Goal: Task Accomplishment & Management: Use online tool/utility

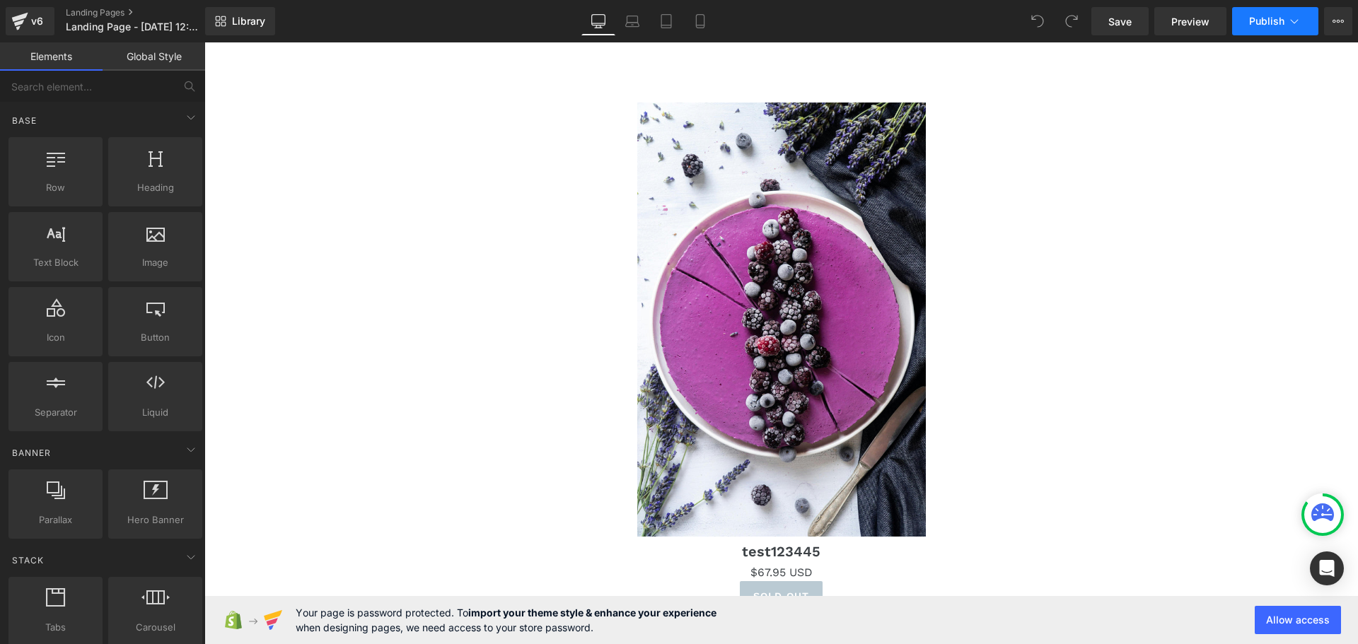
click at [1269, 24] on span "Publish" at bounding box center [1266, 21] width 35 height 11
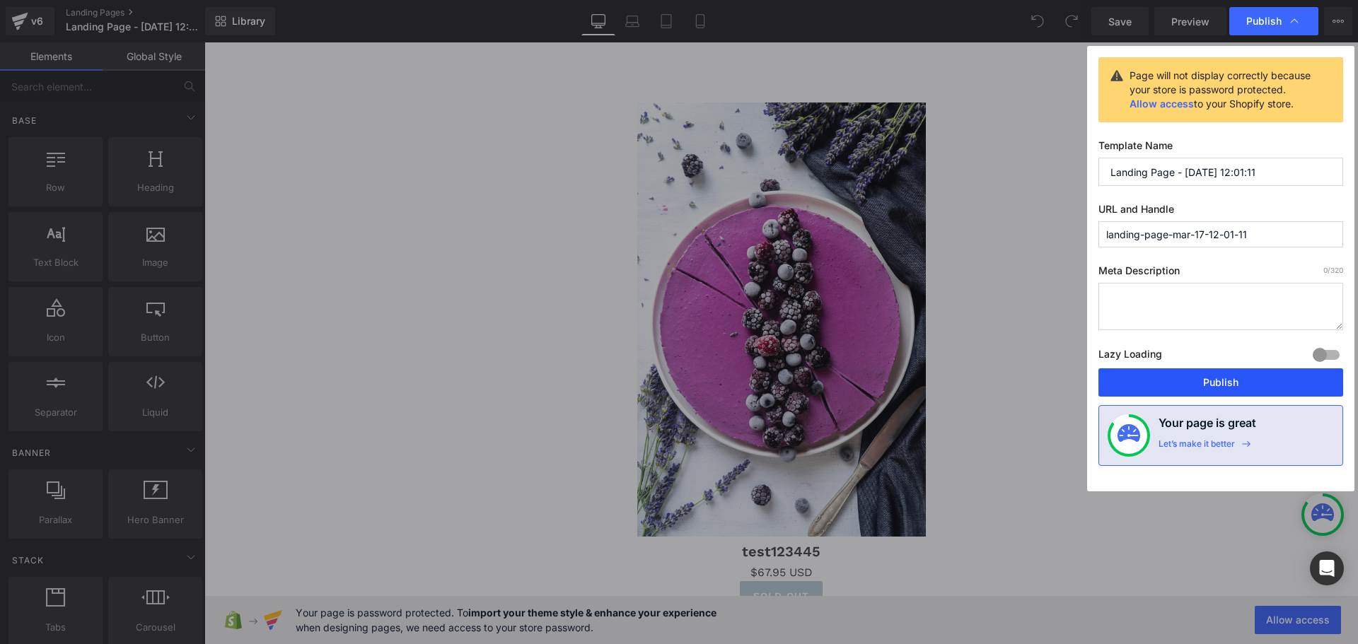
click at [1194, 381] on button "Publish" at bounding box center [1220, 382] width 245 height 28
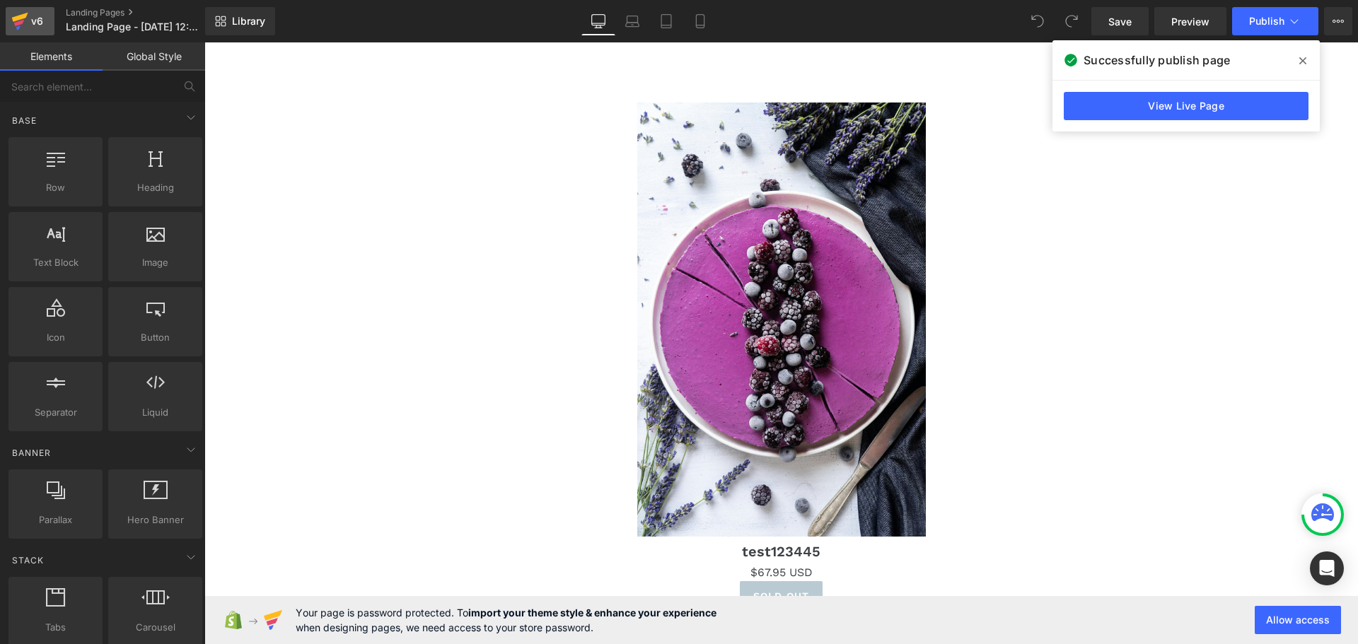
click at [26, 28] on icon at bounding box center [19, 21] width 17 height 35
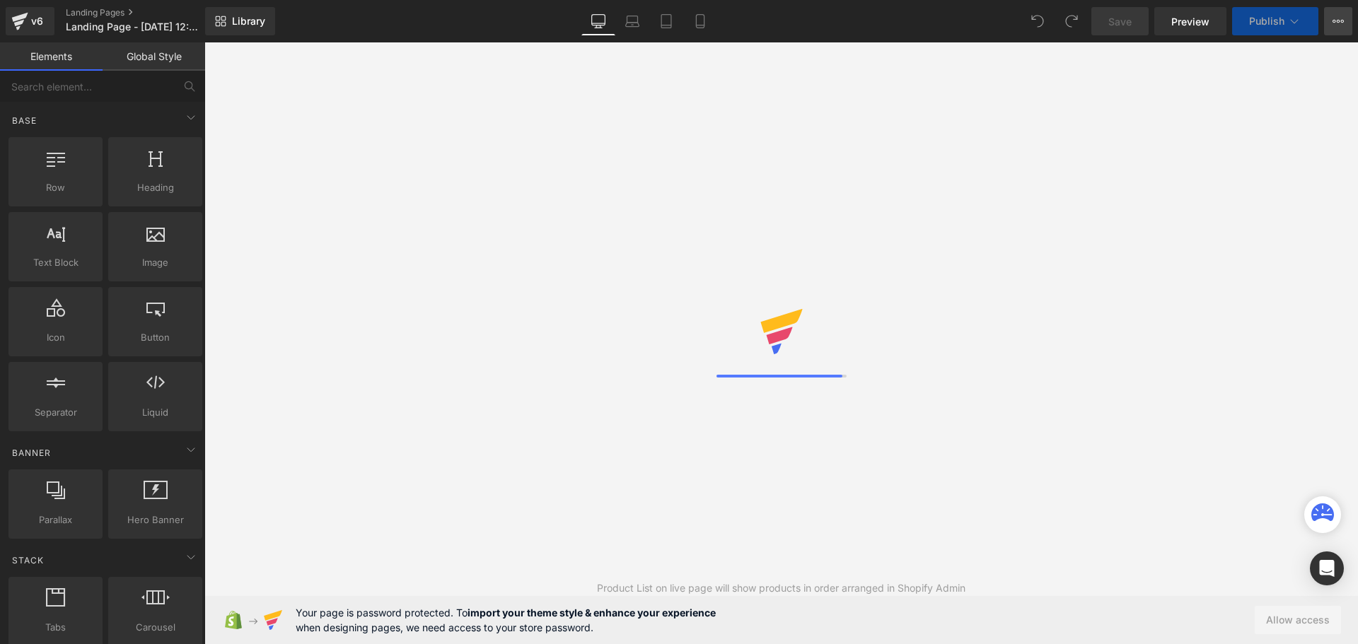
click at [1341, 21] on icon at bounding box center [1343, 21] width 4 height 3
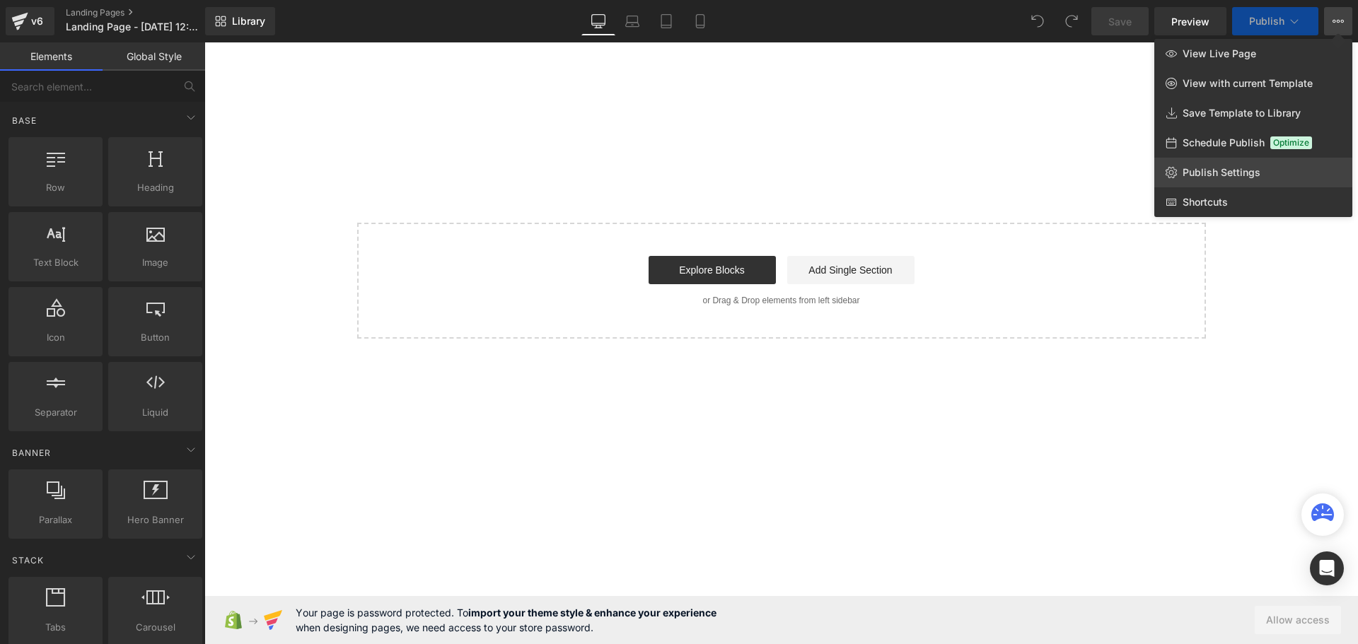
click at [1182, 162] on link "Publish Settings" at bounding box center [1253, 173] width 198 height 30
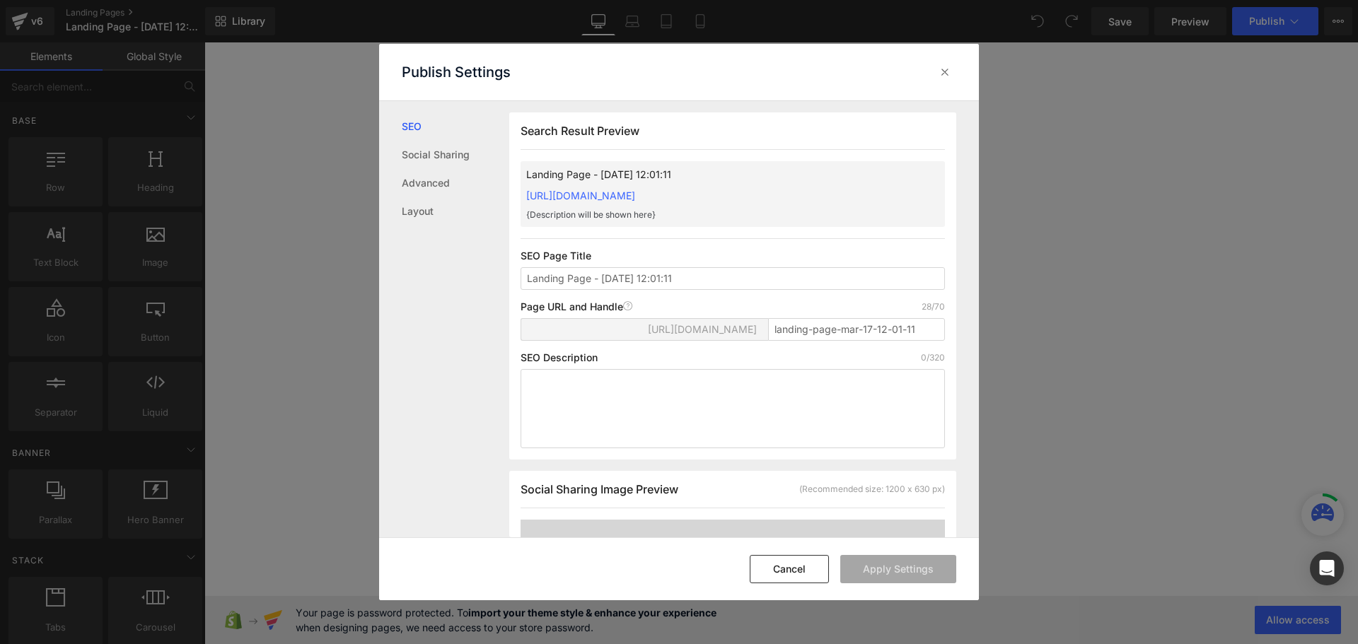
scroll to position [1, 0]
click at [920, 340] on input "landing-page-mar-17-12-01-11" at bounding box center [856, 328] width 177 height 23
type input "landing-page-v666"
click at [863, 349] on div "[URL][DOMAIN_NAME] landing-page-v666" at bounding box center [732, 334] width 424 height 34
click at [900, 581] on button "Apply Settings" at bounding box center [898, 569] width 116 height 28
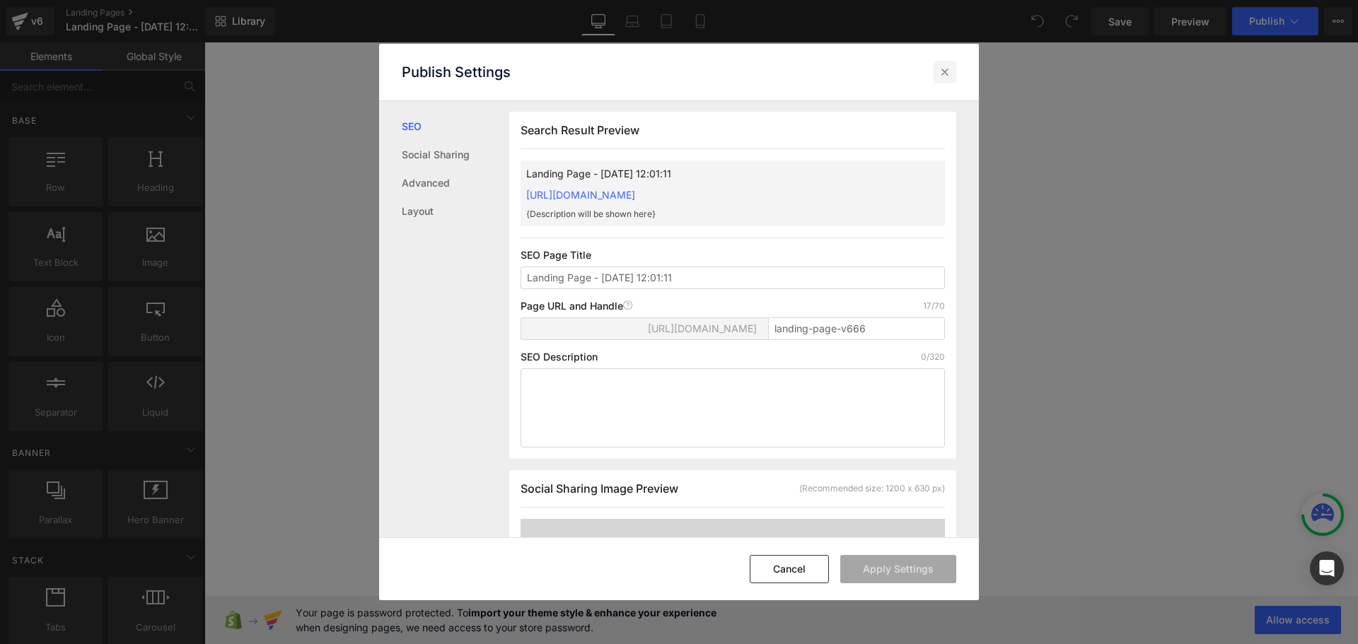
click at [945, 72] on icon at bounding box center [945, 72] width 14 height 14
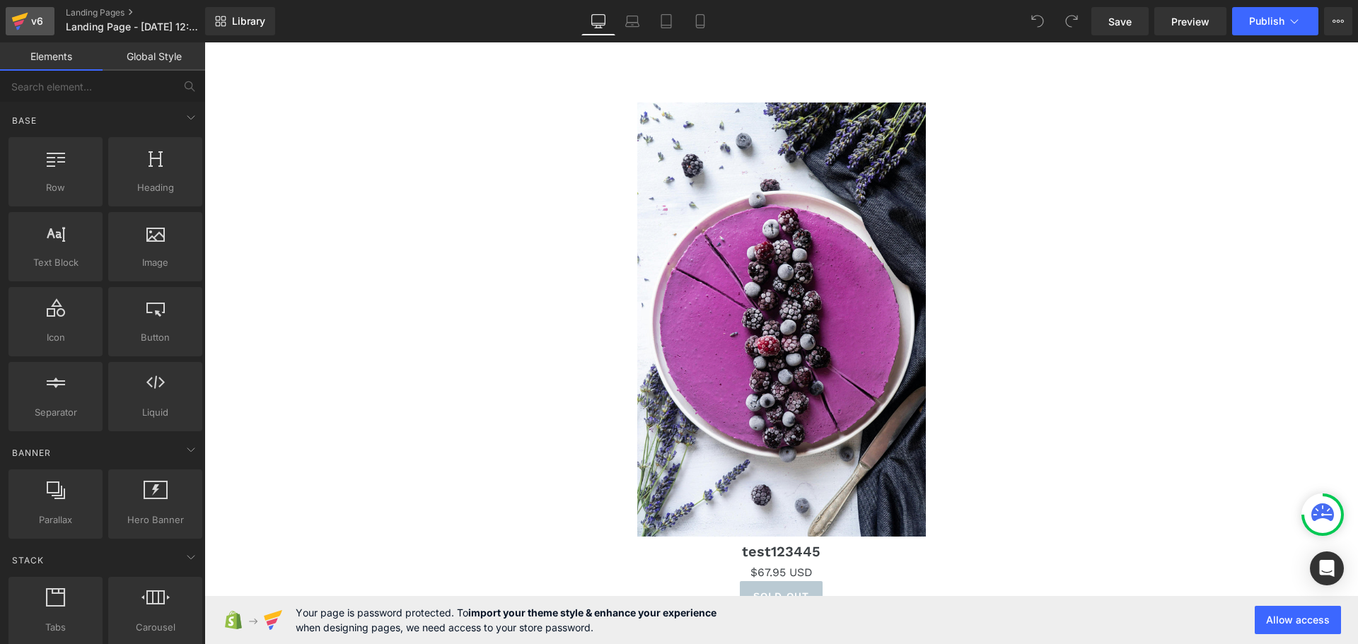
click at [28, 18] on div "v6" at bounding box center [37, 21] width 18 height 18
